Goal: Check status: Check status

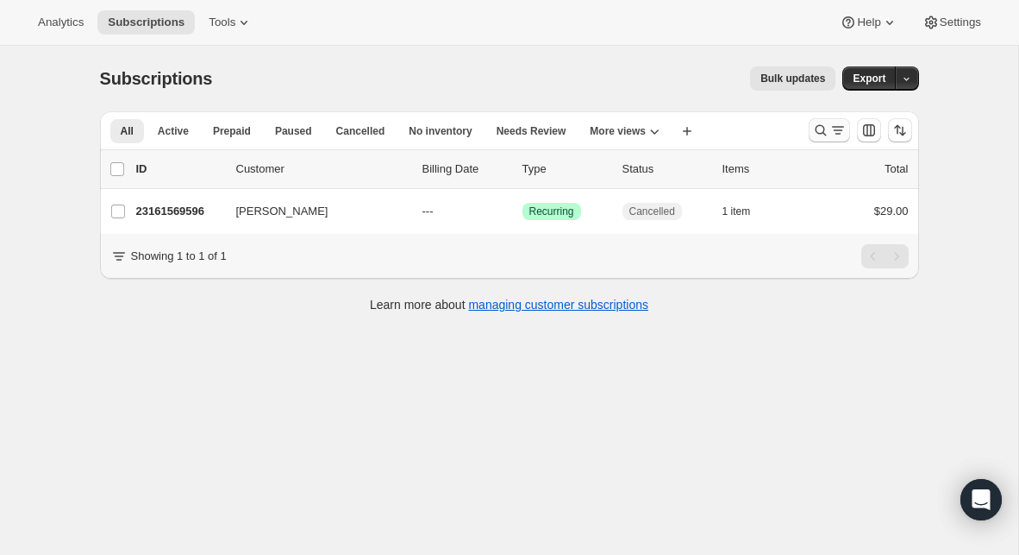
click at [825, 128] on icon "Search and filter results" at bounding box center [820, 130] width 17 height 17
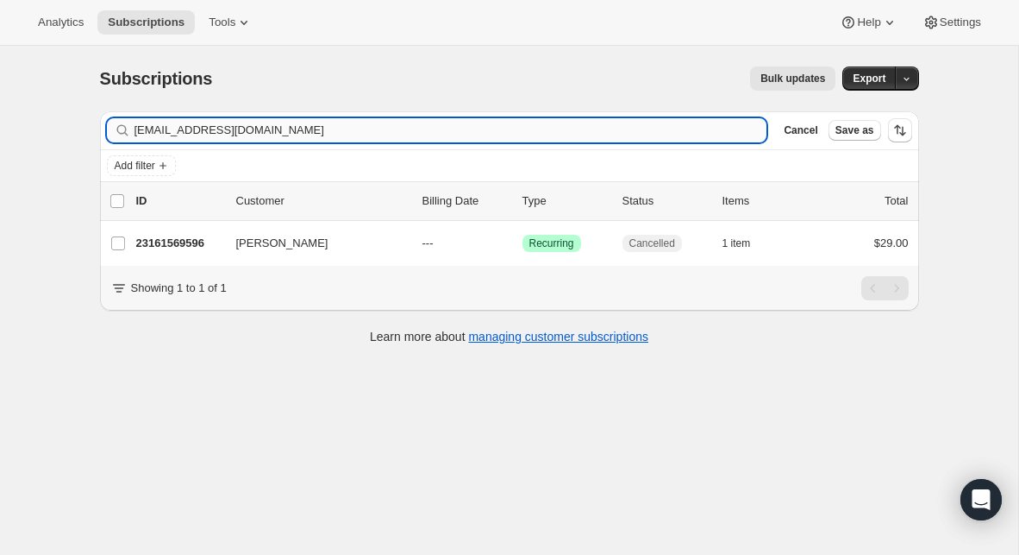
click at [301, 128] on input "[EMAIL_ADDRESS][DOMAIN_NAME]" at bounding box center [451, 130] width 633 height 24
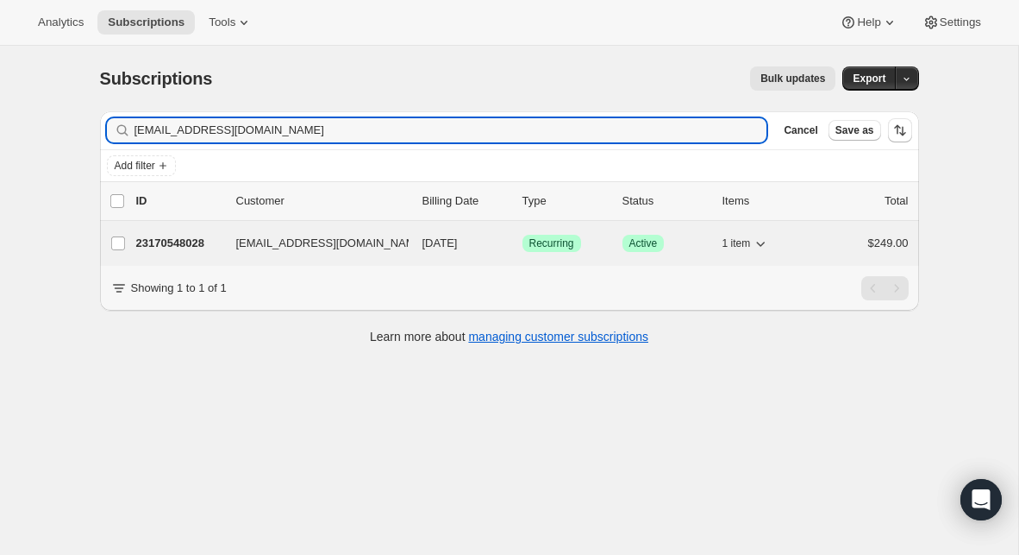
type input "[EMAIL_ADDRESS][DOMAIN_NAME]"
click at [185, 244] on p "23170548028" at bounding box center [179, 243] width 86 height 17
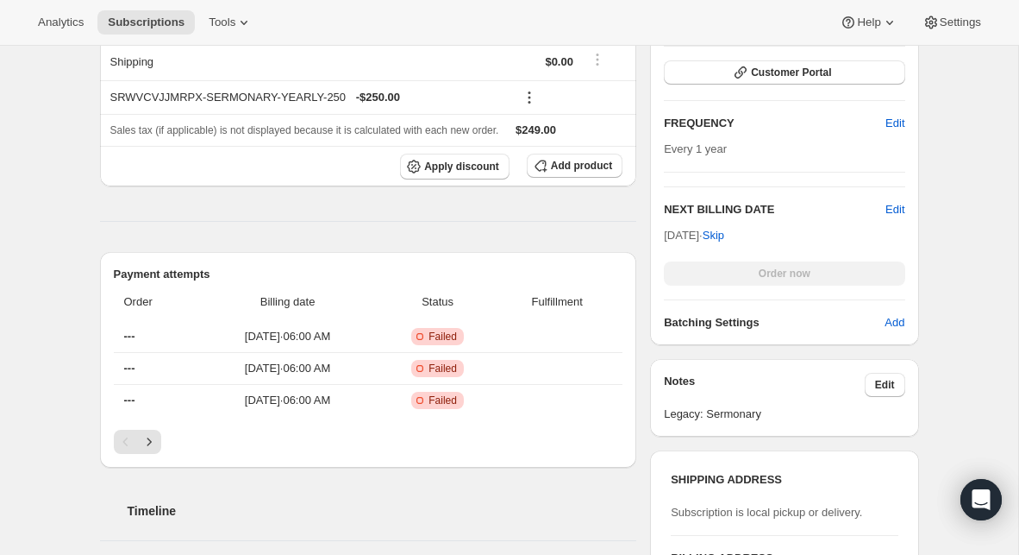
scroll to position [404, 0]
click at [147, 445] on icon "Next" at bounding box center [149, 440] width 17 height 17
click at [145, 442] on icon "Next" at bounding box center [149, 440] width 17 height 17
click at [122, 440] on icon "Previous" at bounding box center [125, 440] width 17 height 17
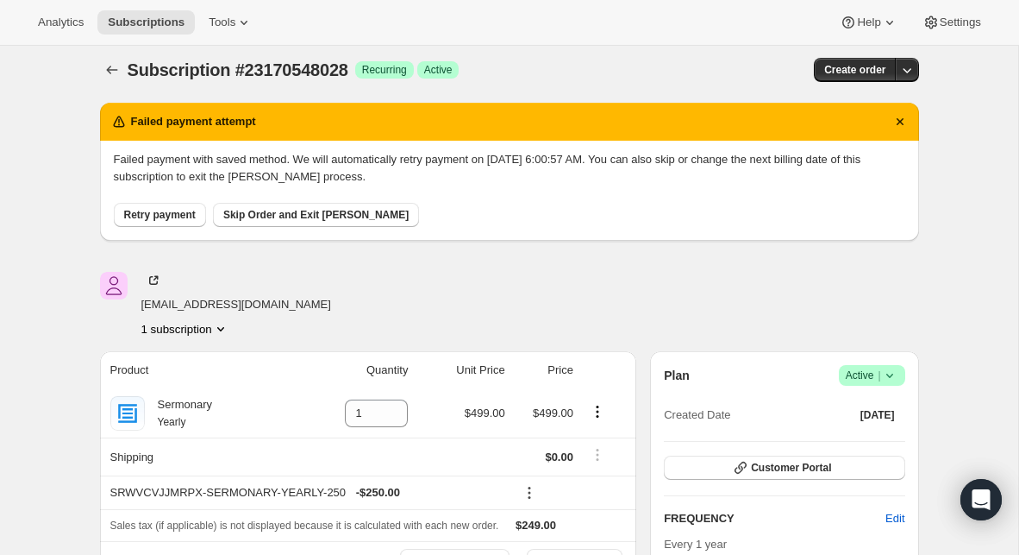
scroll to position [0, 0]
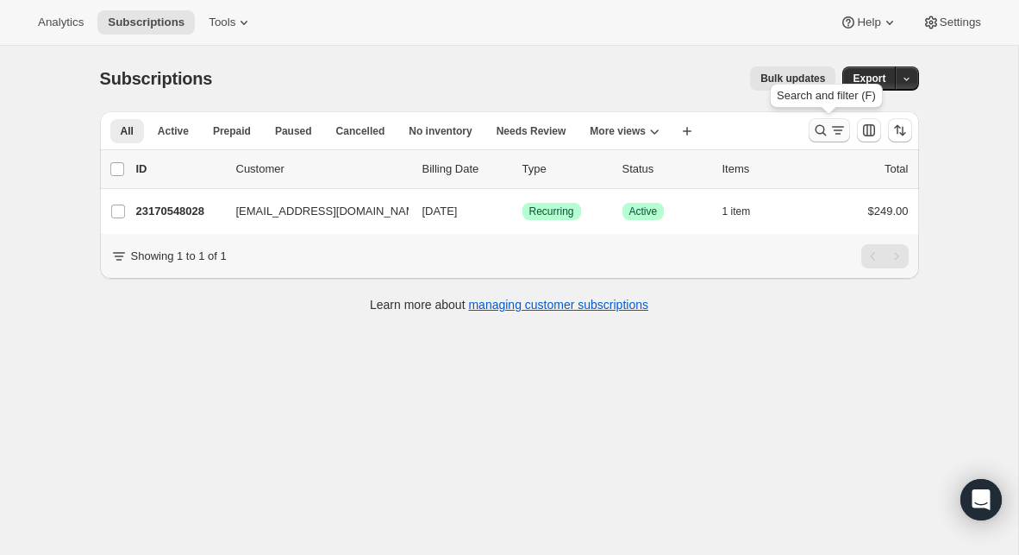
click at [816, 139] on button "Search and filter results" at bounding box center [829, 130] width 41 height 24
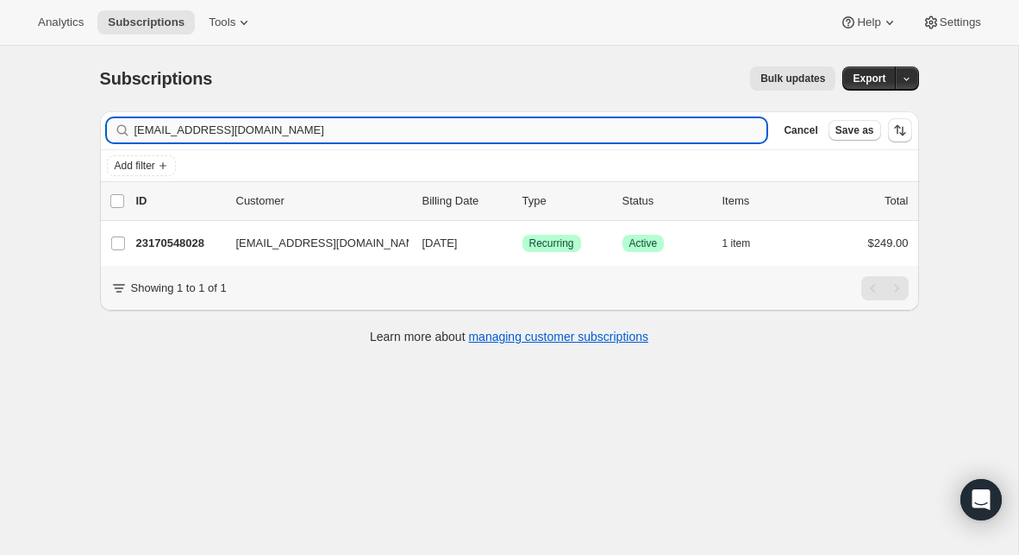
click at [403, 131] on input "[EMAIL_ADDRESS][DOMAIN_NAME]" at bounding box center [451, 130] width 633 height 24
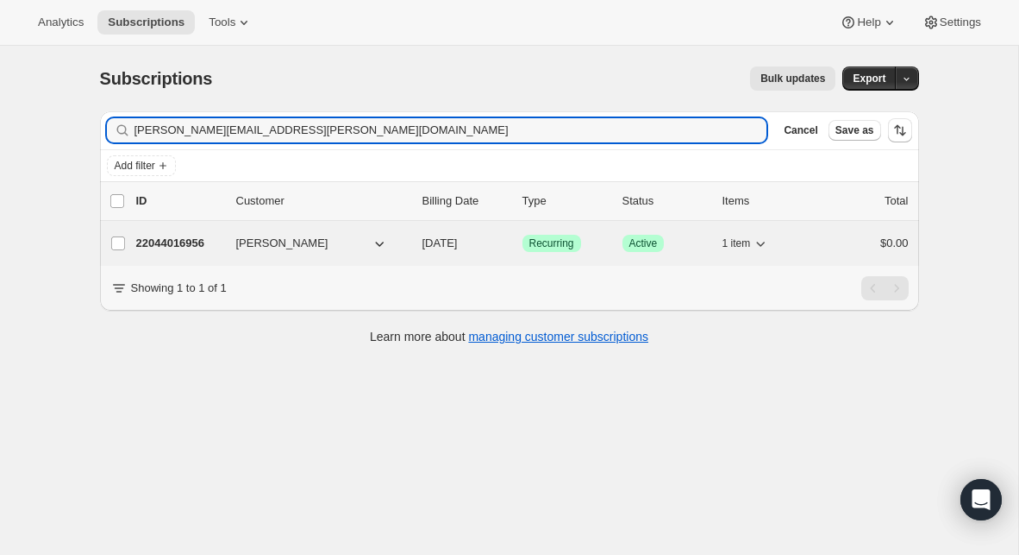
type input "[PERSON_NAME][EMAIL_ADDRESS][PERSON_NAME][DOMAIN_NAME]"
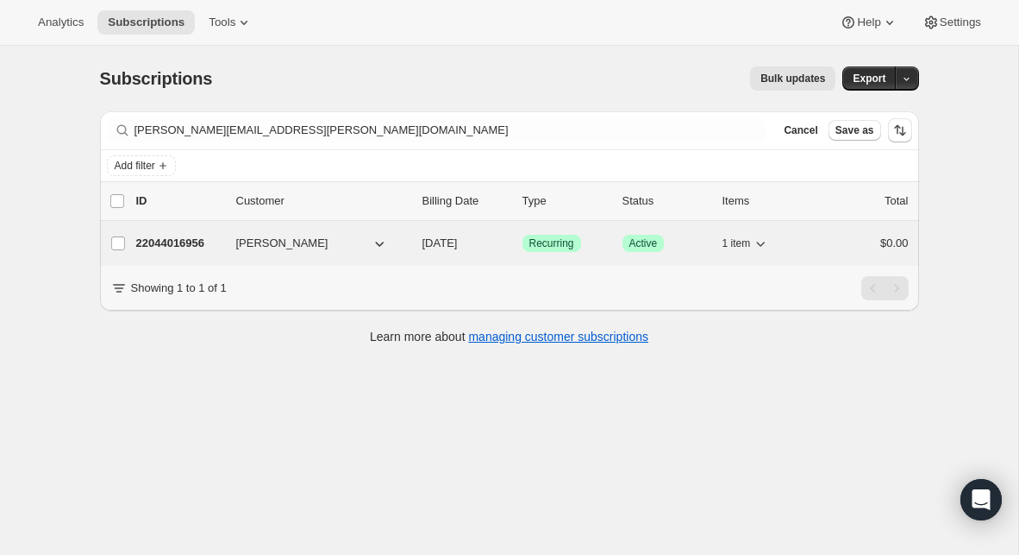
click at [203, 245] on p "22044016956" at bounding box center [179, 243] width 86 height 17
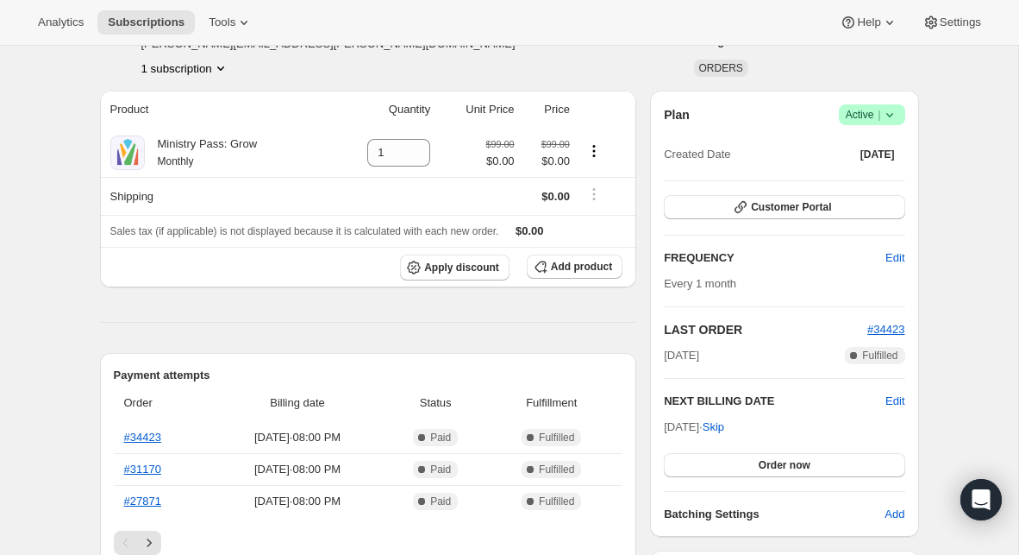
scroll to position [113, 0]
click at [154, 435] on link "#34423" at bounding box center [142, 437] width 37 height 13
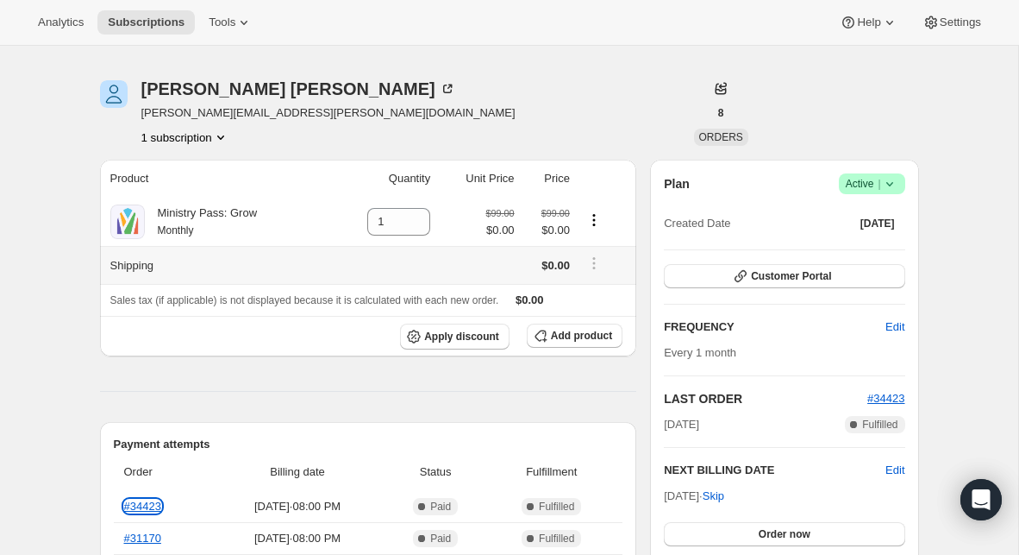
scroll to position [0, 0]
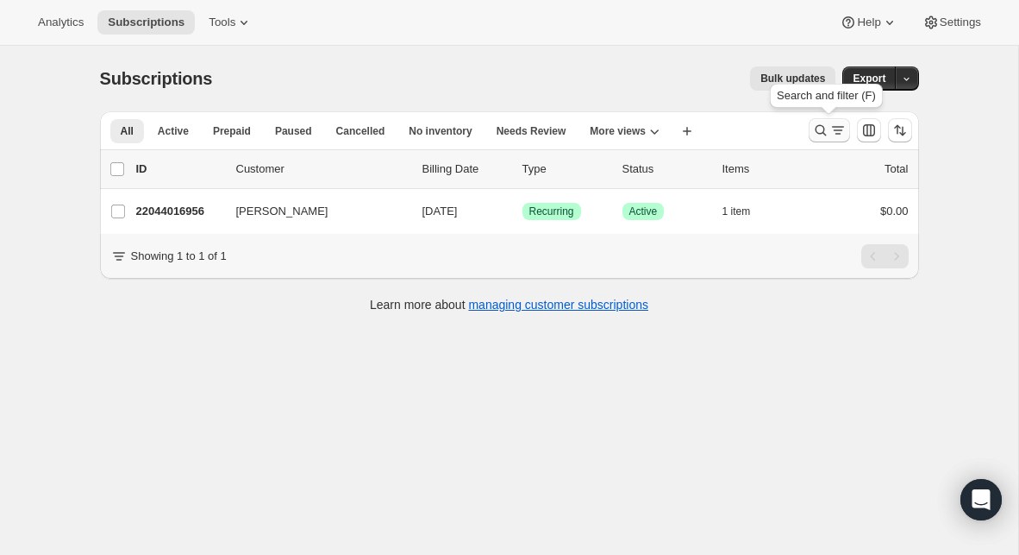
click at [825, 133] on icon "Search and filter results" at bounding box center [820, 130] width 17 height 17
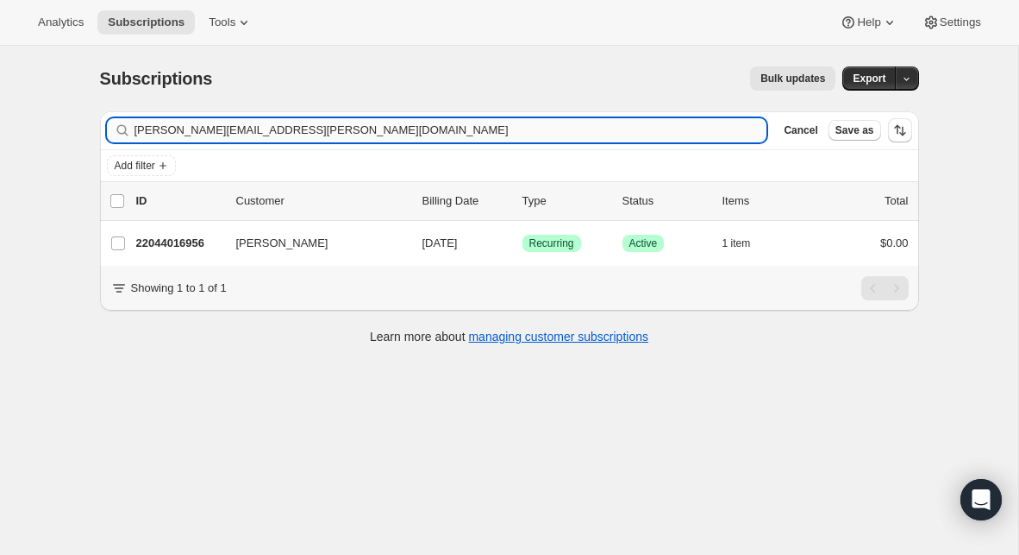
click at [308, 127] on input "[PERSON_NAME][EMAIL_ADDRESS][PERSON_NAME][DOMAIN_NAME]" at bounding box center [451, 130] width 633 height 24
type input "[EMAIL_ADDRESS][DOMAIN_NAME]"
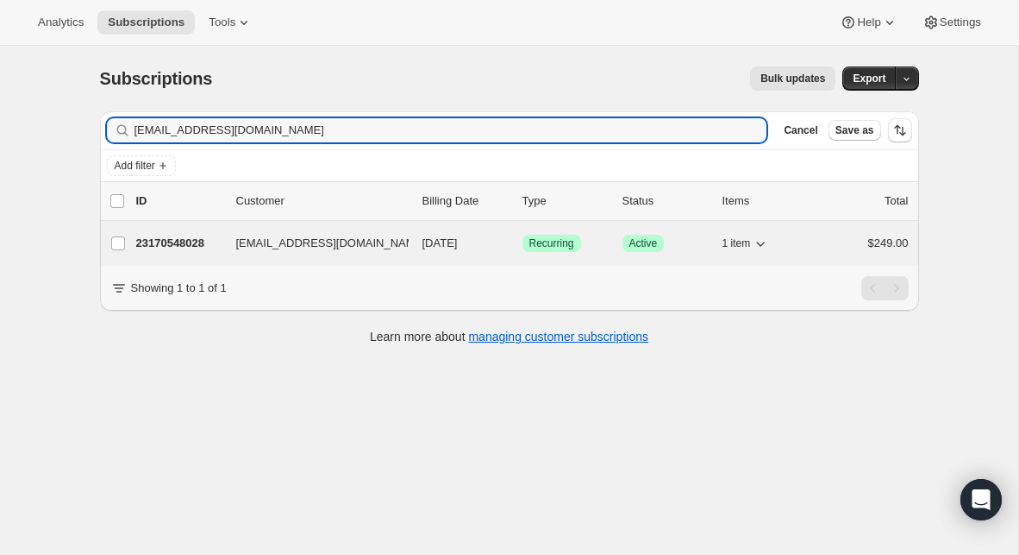
click at [198, 246] on p "23170548028" at bounding box center [179, 243] width 86 height 17
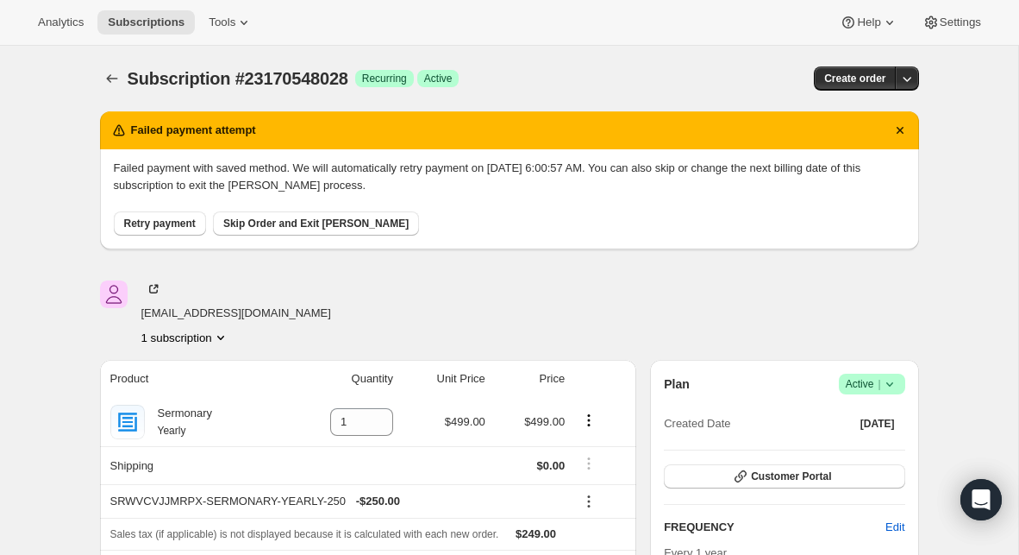
click at [154, 289] on icon at bounding box center [153, 288] width 17 height 17
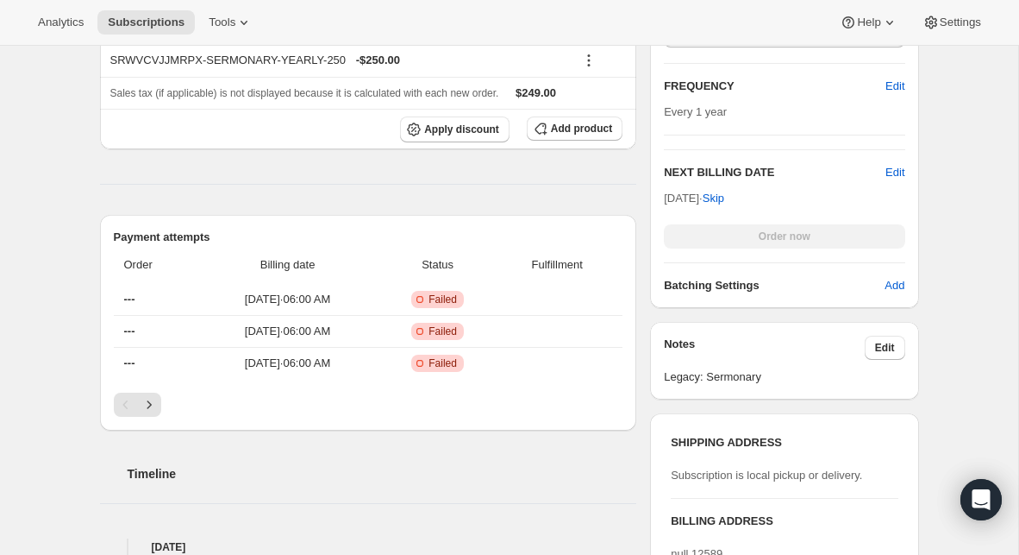
scroll to position [458, 0]
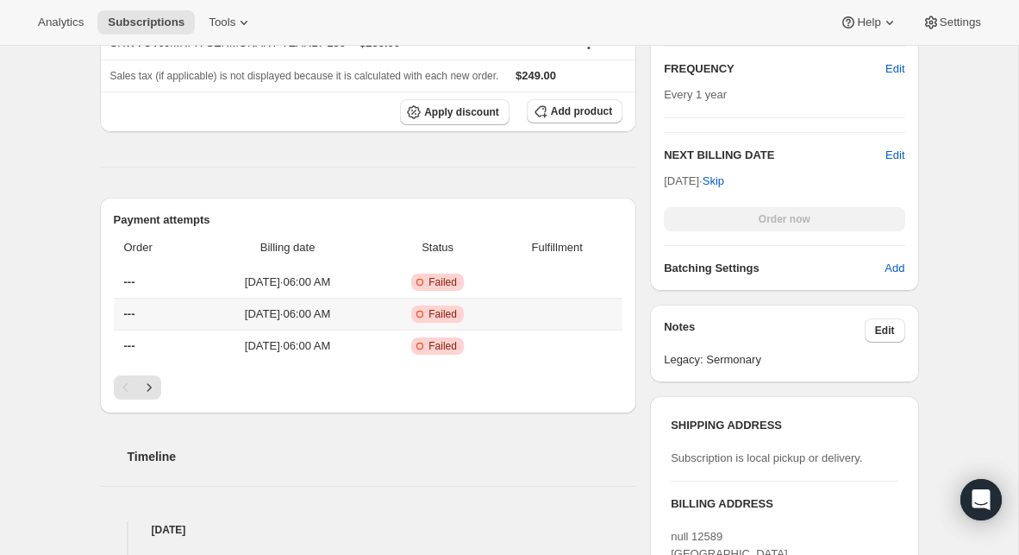
click at [273, 308] on span "[DATE] · 06:00 AM" at bounding box center [288, 313] width 172 height 17
click at [457, 316] on span "Failed" at bounding box center [443, 314] width 28 height 14
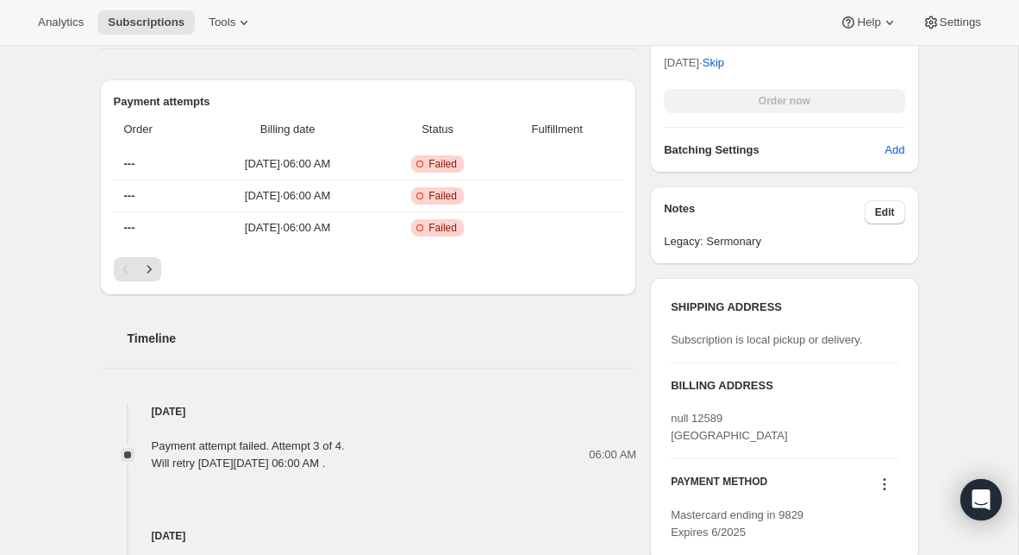
scroll to position [297, 0]
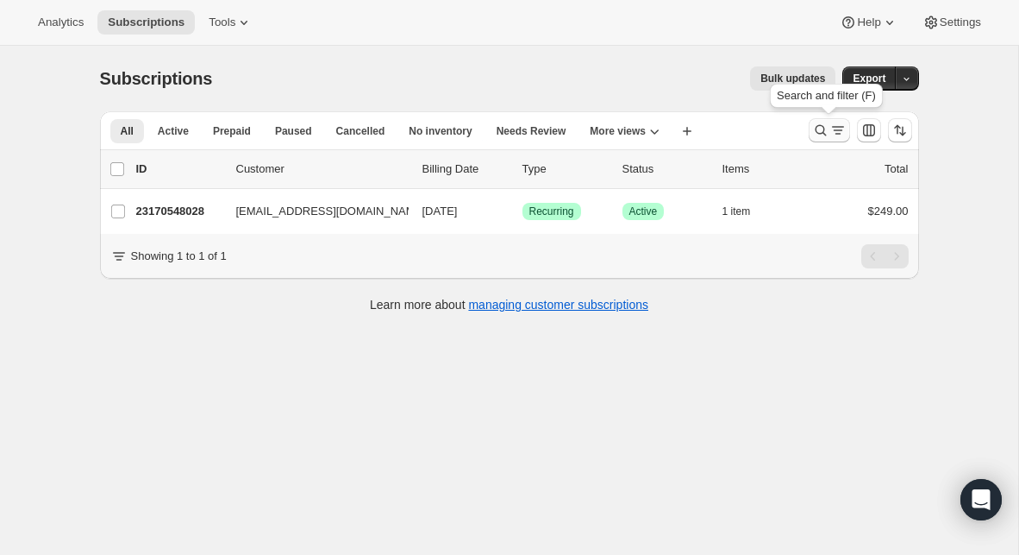
click at [824, 122] on button "Search and filter results" at bounding box center [829, 130] width 41 height 24
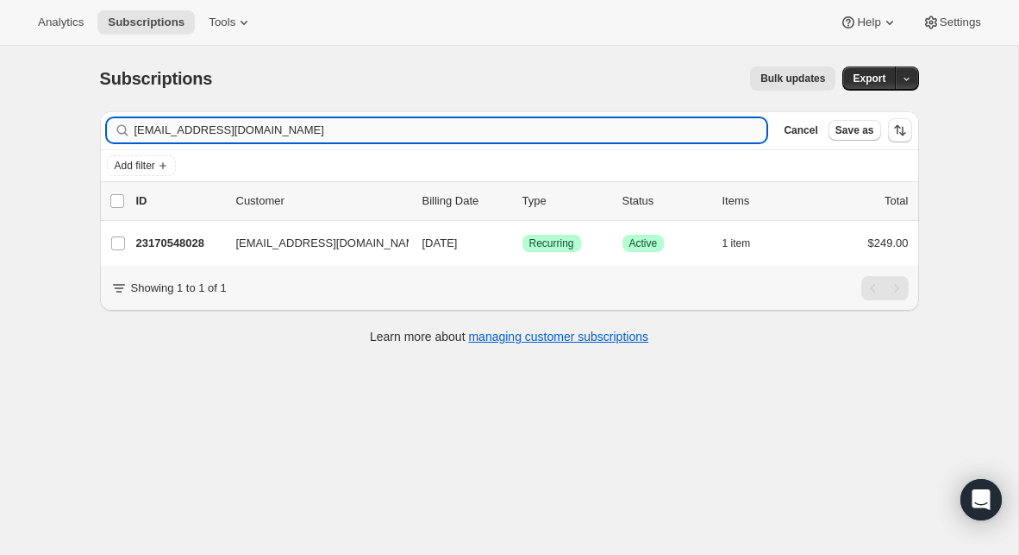
click at [281, 134] on input "[EMAIL_ADDRESS][DOMAIN_NAME]" at bounding box center [451, 130] width 633 height 24
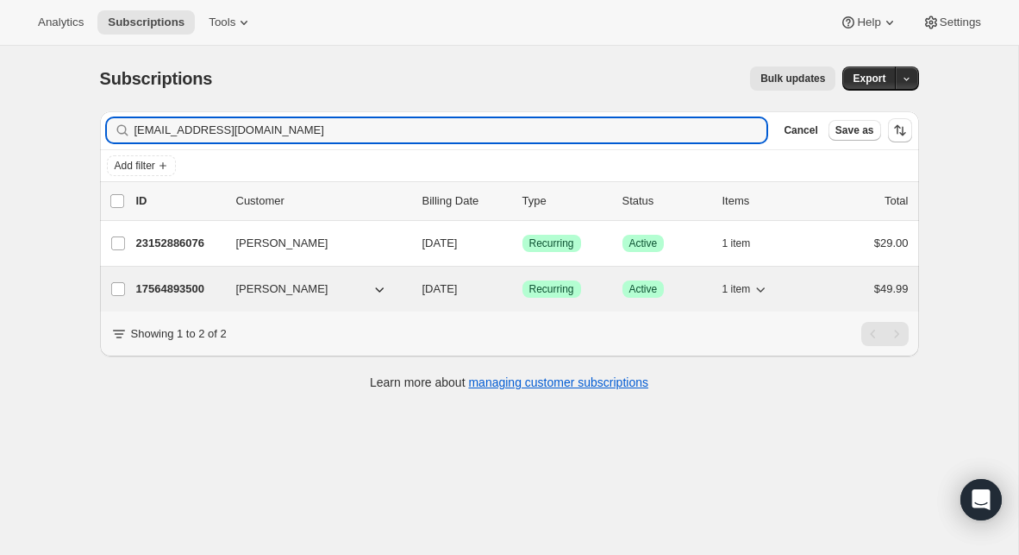
type input "[EMAIL_ADDRESS][DOMAIN_NAME]"
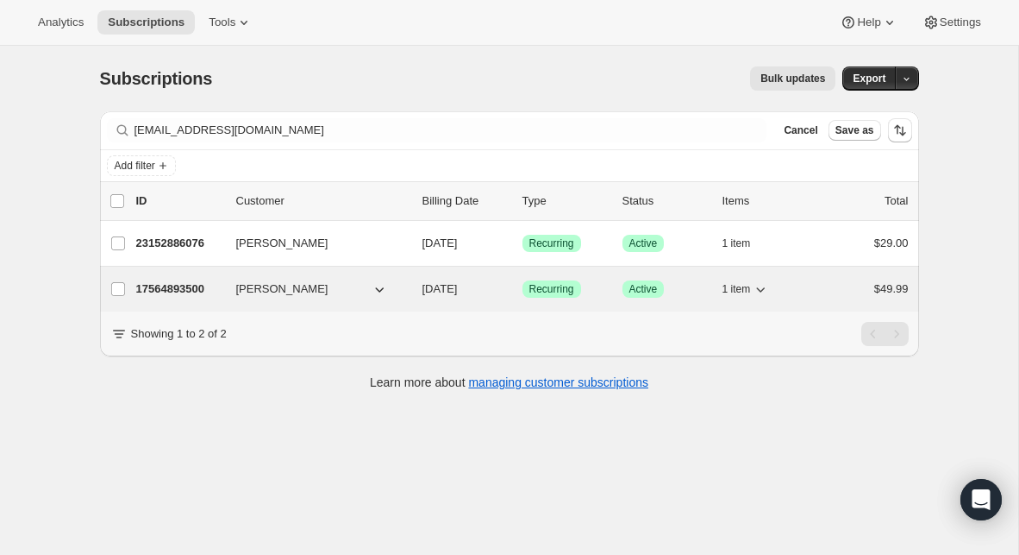
click at [385, 292] on icon "button" at bounding box center [379, 288] width 17 height 17
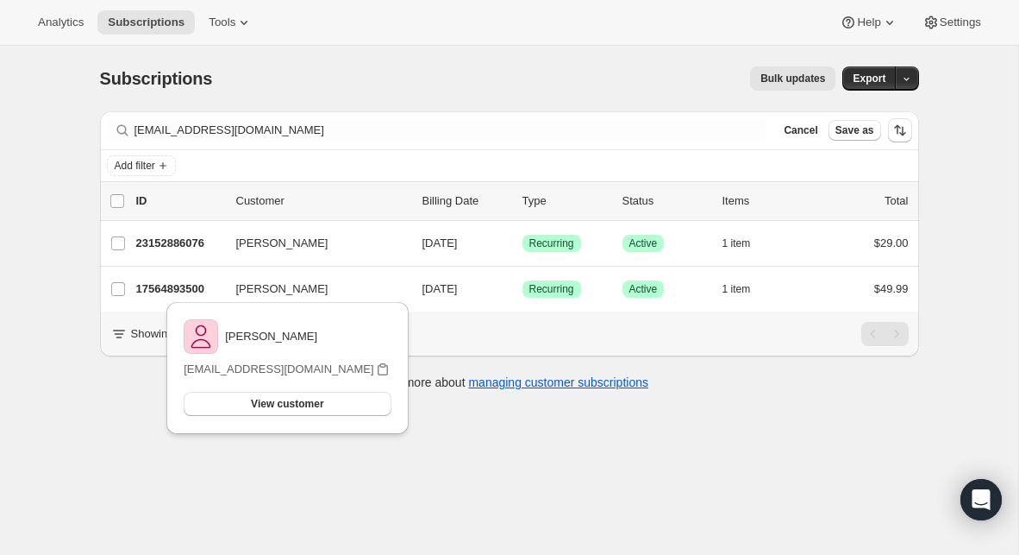
click at [171, 299] on div "[PERSON_NAME] [PERSON_NAME][EMAIL_ADDRESS][DOMAIN_NAME] View customer Email [EM…" at bounding box center [287, 373] width 255 height 150
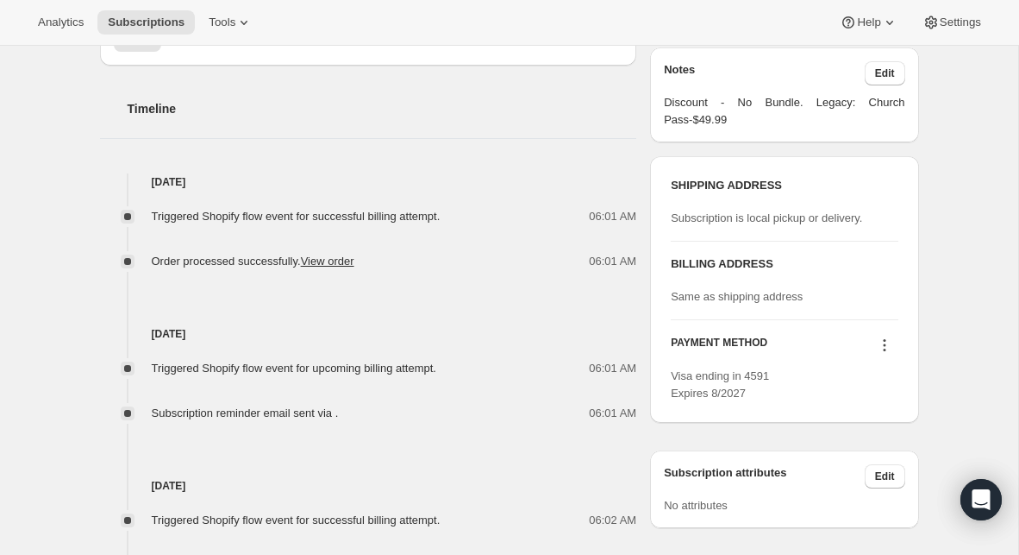
scroll to position [618, 0]
